Goal: Find specific page/section: Find specific page/section

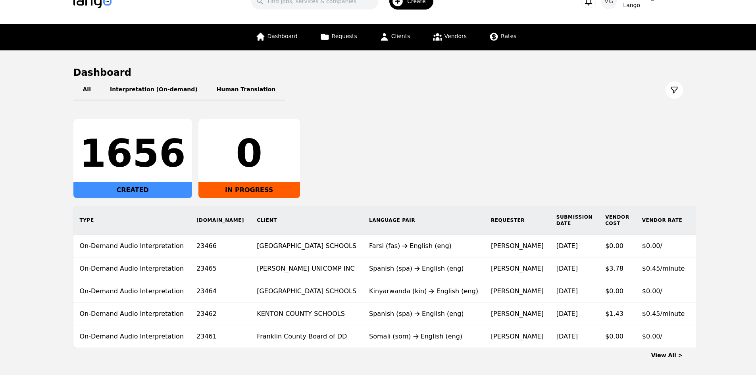
scroll to position [40, 0]
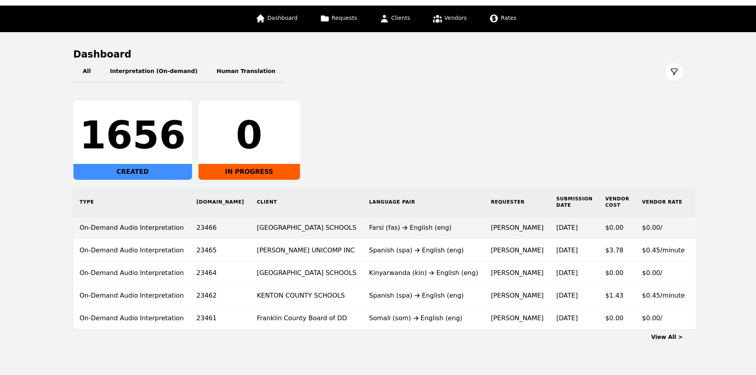
click at [73, 224] on td "On-Demand Audio Interpretation" at bounding box center [131, 228] width 117 height 23
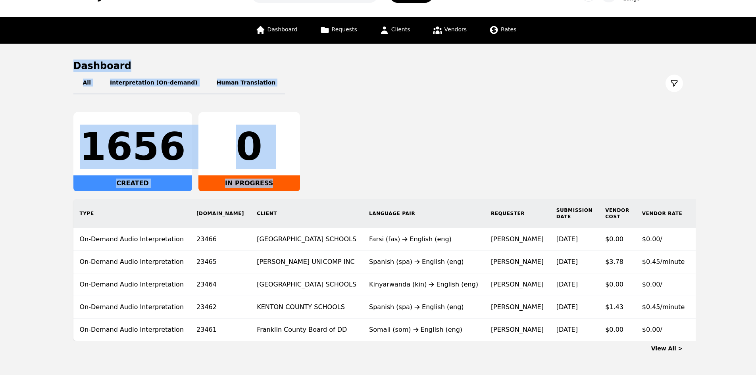
scroll to position [58, 0]
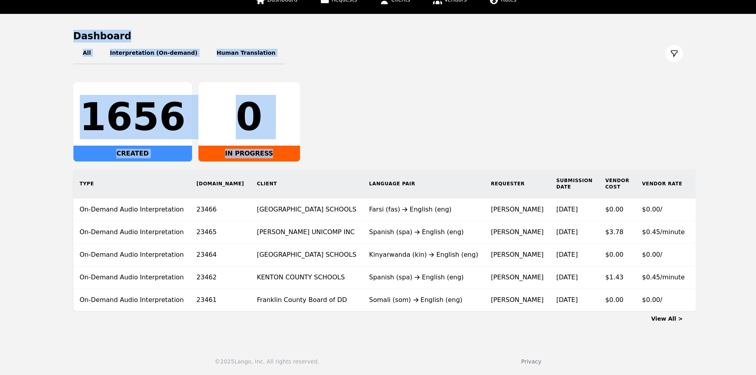
drag, startPoint x: 40, startPoint y: 96, endPoint x: 700, endPoint y: 287, distance: 686.4
click at [700, 287] on main "Dashboard All Interpretation (On-demand) Human Translation 1656 CREATED 0 IN PR…" at bounding box center [378, 176] width 756 height 325
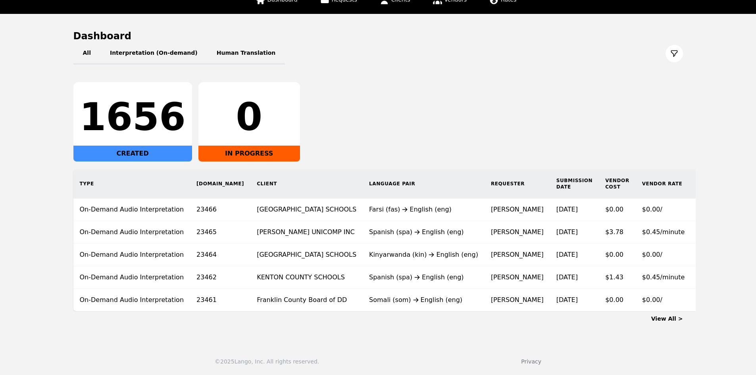
click at [700, 287] on main "Dashboard All Interpretation (On-demand) Human Translation 1656 CREATED 0 IN PR…" at bounding box center [378, 176] width 756 height 325
click at [662, 314] on div "View All >" at bounding box center [378, 317] width 610 height 11
click at [662, 318] on link "View All >" at bounding box center [667, 319] width 32 height 6
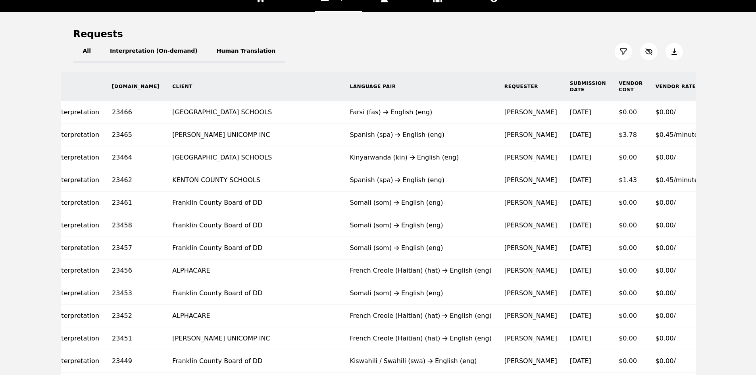
scroll to position [12, 0]
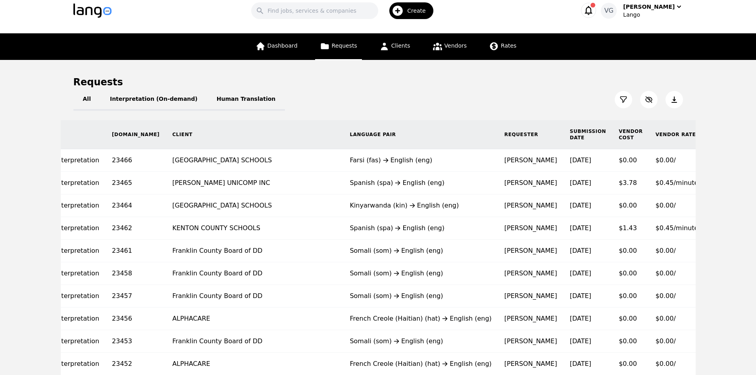
drag, startPoint x: 5, startPoint y: 177, endPoint x: 34, endPoint y: 167, distance: 30.6
drag, startPoint x: 8, startPoint y: 130, endPoint x: 698, endPoint y: 349, distance: 724.1
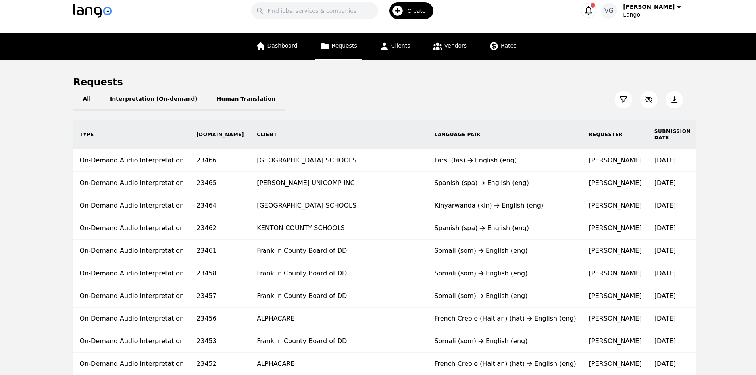
drag, startPoint x: 708, startPoint y: 361, endPoint x: 38, endPoint y: 148, distance: 703.2
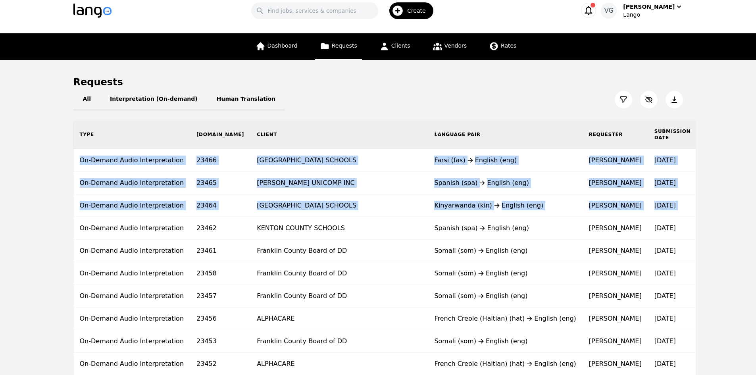
scroll to position [0, 85]
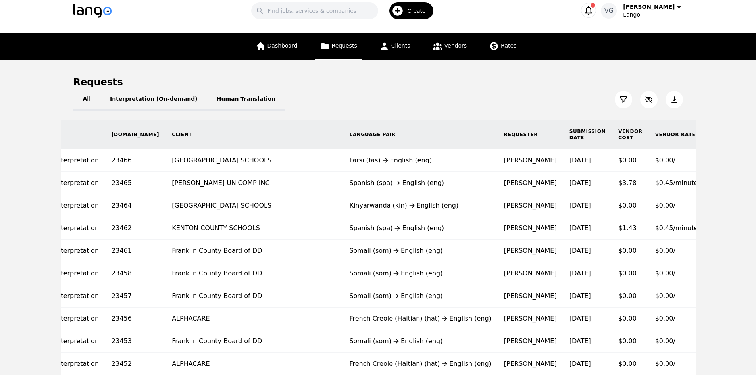
drag, startPoint x: 50, startPoint y: 137, endPoint x: 732, endPoint y: 285, distance: 697.8
drag, startPoint x: 733, startPoint y: 277, endPoint x: 733, endPoint y: 285, distance: 7.6
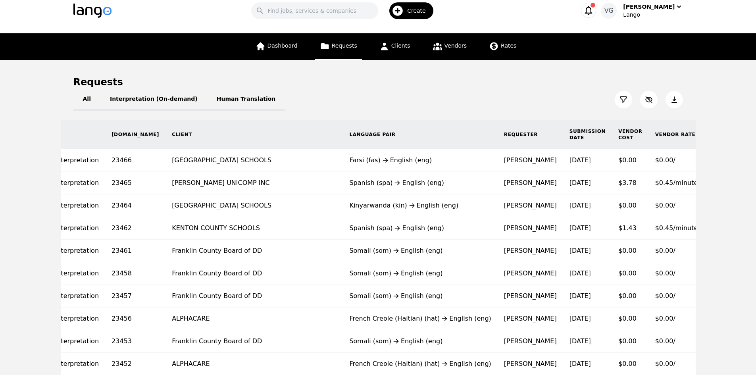
drag, startPoint x: 691, startPoint y: 124, endPoint x: 0, endPoint y: 116, distance: 691.0
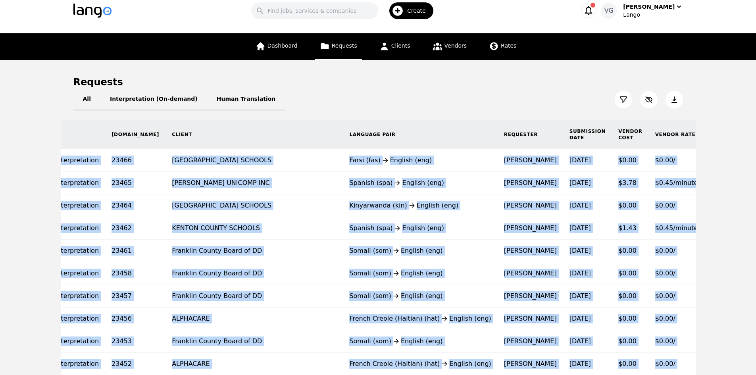
drag, startPoint x: 9, startPoint y: 130, endPoint x: 755, endPoint y: 366, distance: 782.7
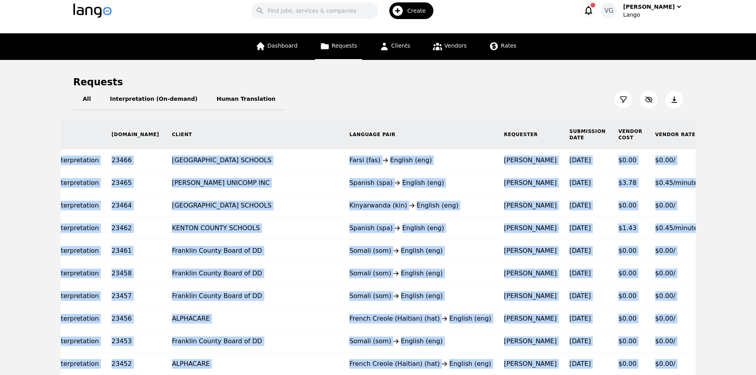
drag, startPoint x: 735, startPoint y: 362, endPoint x: 31, endPoint y: 135, distance: 739.8
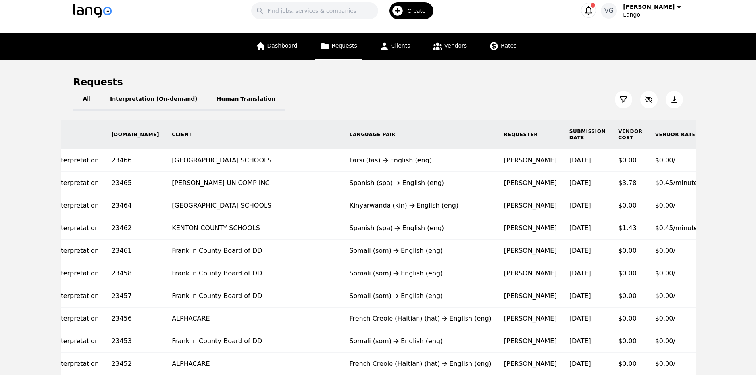
drag, startPoint x: 29, startPoint y: 134, endPoint x: 695, endPoint y: 361, distance: 703.2
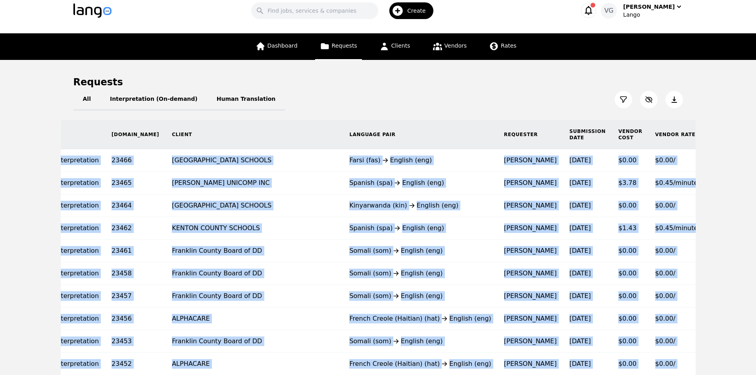
scroll to position [0, 0]
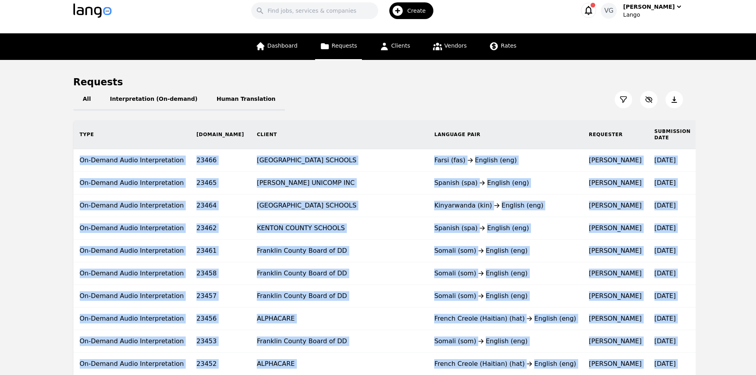
drag, startPoint x: 695, startPoint y: 361, endPoint x: 29, endPoint y: 115, distance: 710.4
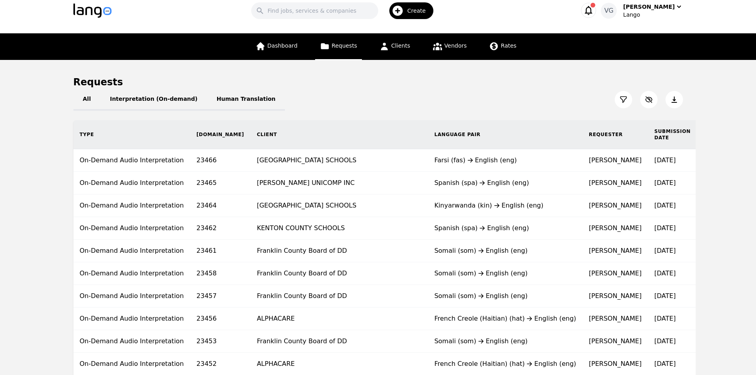
drag, startPoint x: 92, startPoint y: 79, endPoint x: 61, endPoint y: 80, distance: 31.4
click at [81, 79] on h1 "Requests" at bounding box center [98, 82] width 50 height 13
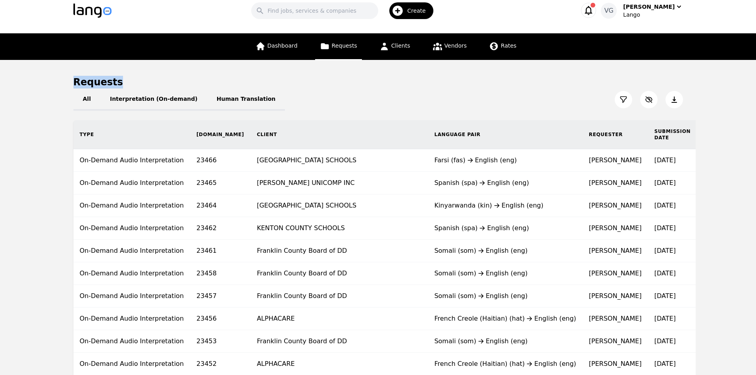
drag, startPoint x: 81, startPoint y: 79, endPoint x: 150, endPoint y: 83, distance: 69.5
click at [150, 83] on div "Requests" at bounding box center [378, 82] width 610 height 13
drag, startPoint x: 150, startPoint y: 83, endPoint x: 48, endPoint y: 79, distance: 101.7
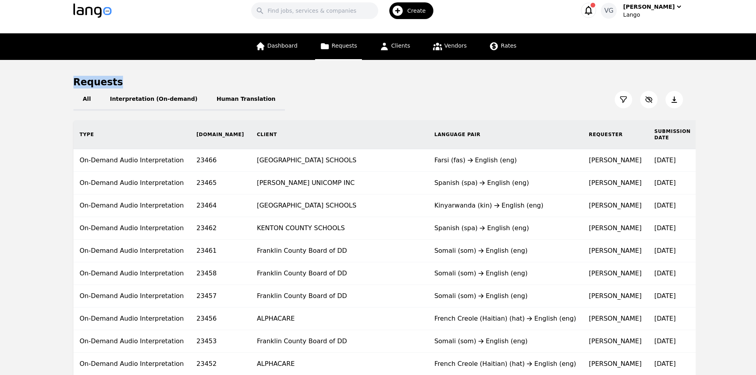
drag, startPoint x: 48, startPoint y: 79, endPoint x: 144, endPoint y: 88, distance: 96.6
click at [153, 83] on div "Requests" at bounding box center [378, 82] width 610 height 13
